Goal: Information Seeking & Learning: Learn about a topic

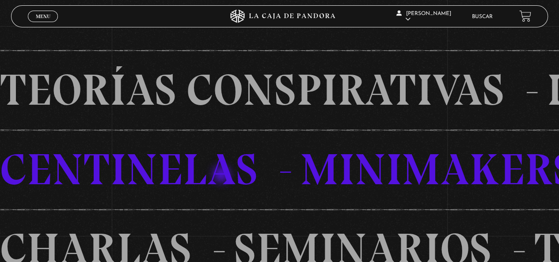
scroll to position [309, 0]
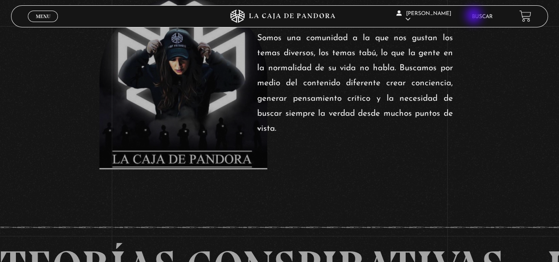
click at [481, 15] on link "Buscar" at bounding box center [482, 16] width 21 height 5
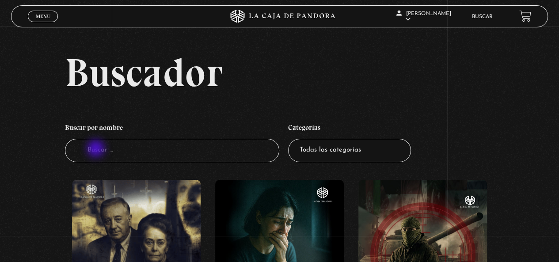
click at [97, 150] on input "Buscador" at bounding box center [172, 150] width 215 height 23
type input "tarot"
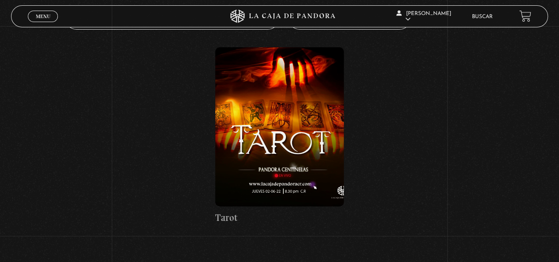
scroll to position [177, 0]
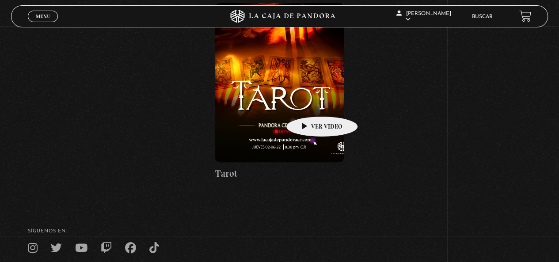
click at [295, 102] on figure at bounding box center [279, 82] width 129 height 159
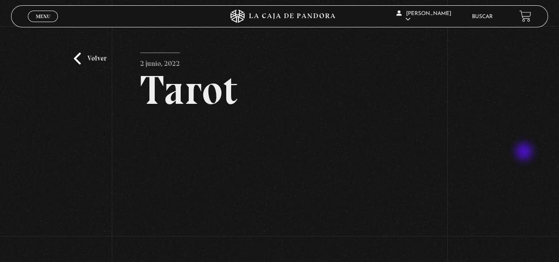
click at [525, 152] on div "Volver 2 junio, 2022 Tarot WhatsApp Twitter Messenger Email" at bounding box center [279, 173] width 559 height 295
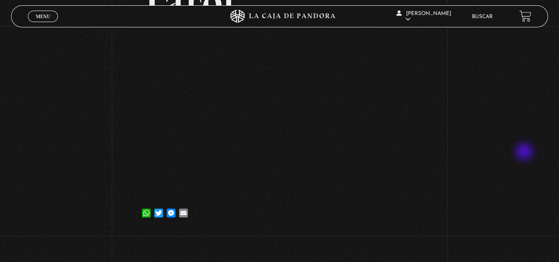
scroll to position [44, 0]
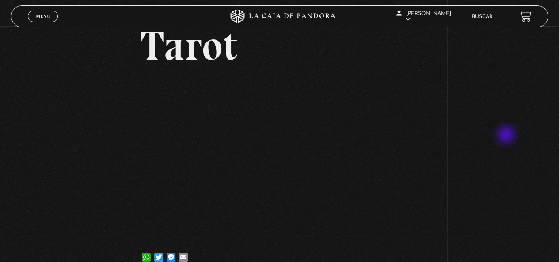
click at [507, 136] on div "Volver 2 junio, 2022 Tarot WhatsApp Twitter Messenger Email" at bounding box center [279, 129] width 559 height 295
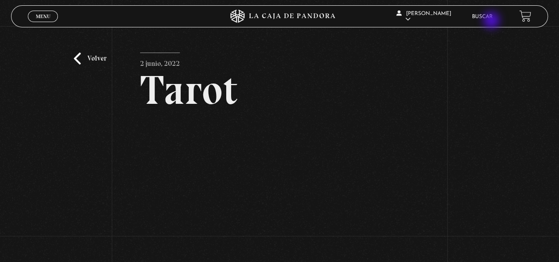
click at [491, 21] on li "Buscar" at bounding box center [482, 17] width 21 height 14
click at [487, 17] on link "Buscar" at bounding box center [482, 16] width 21 height 5
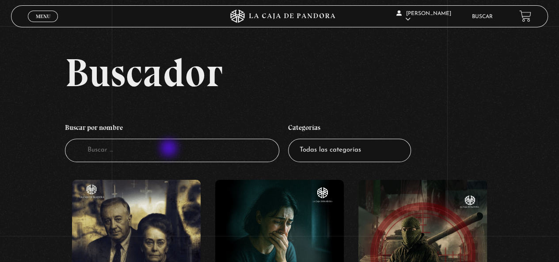
click at [170, 149] on input "Buscador" at bounding box center [172, 150] width 215 height 23
type input "[PERSON_NAME]"
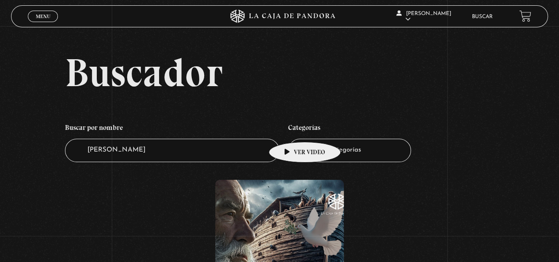
scroll to position [88, 0]
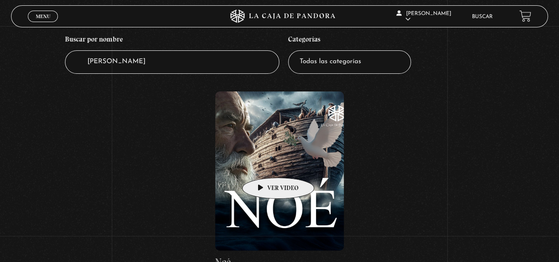
click at [264, 164] on figure at bounding box center [279, 170] width 129 height 159
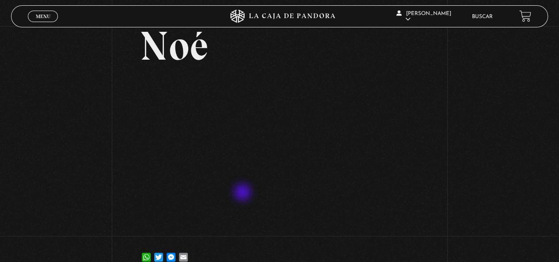
scroll to position [88, 0]
